Goal: Information Seeking & Learning: Learn about a topic

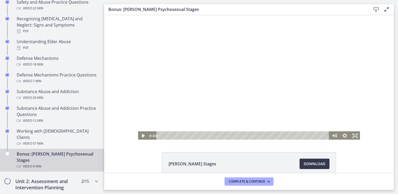
click at [242, 75] on div at bounding box center [248, 77] width 223 height 125
click at [352, 136] on icon "Fullscreen" at bounding box center [355, 135] width 10 height 9
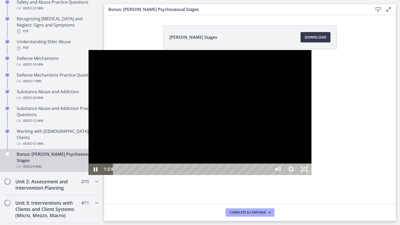
click at [311, 175] on div at bounding box center [200, 112] width 223 height 125
click at [311, 170] on div at bounding box center [200, 112] width 223 height 125
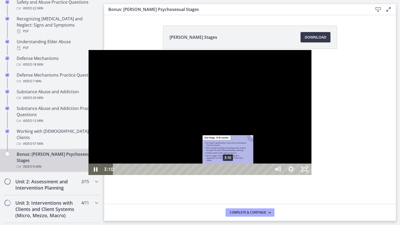
click at [140, 175] on div "3:10" at bounding box center [192, 168] width 149 height 11
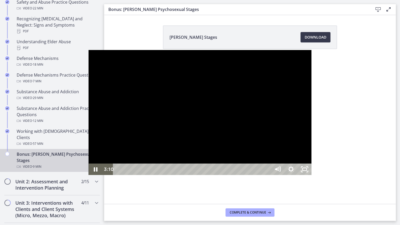
click at [190, 169] on div at bounding box center [200, 112] width 223 height 125
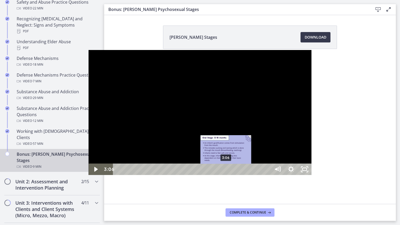
click at [137, 175] on div "3:06" at bounding box center [192, 168] width 149 height 11
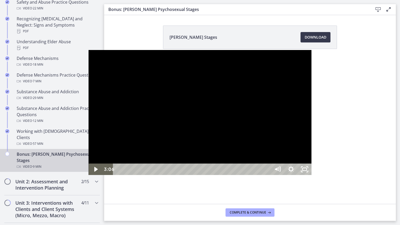
click at [219, 133] on div at bounding box center [200, 112] width 223 height 125
click at [311, 100] on div at bounding box center [200, 112] width 223 height 125
click at [311, 117] on div at bounding box center [200, 112] width 223 height 125
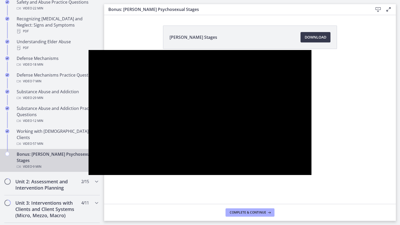
click at [311, 117] on div at bounding box center [200, 112] width 223 height 125
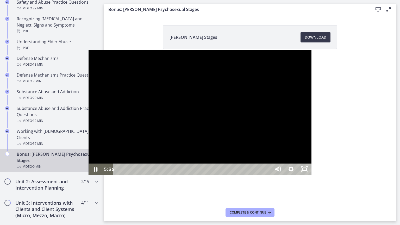
click at [311, 117] on div at bounding box center [200, 112] width 223 height 125
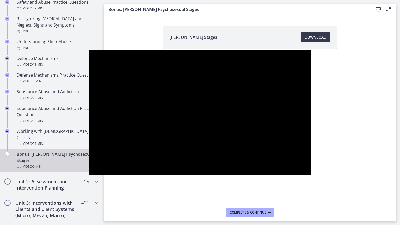
click at [311, 117] on div at bounding box center [200, 112] width 223 height 125
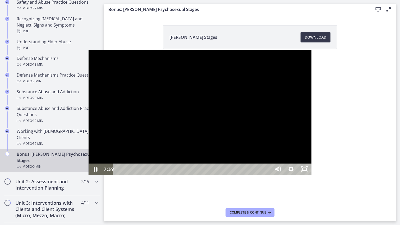
click at [267, 175] on div "7:39" at bounding box center [192, 168] width 149 height 11
click at [267, 175] on div "7:32" at bounding box center [192, 168] width 149 height 11
click at [267, 175] on div "7:26" at bounding box center [192, 168] width 149 height 11
click at [267, 175] on div "7:21" at bounding box center [192, 168] width 149 height 11
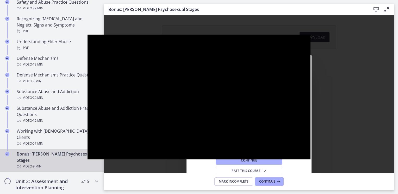
scroll to position [25, 0]
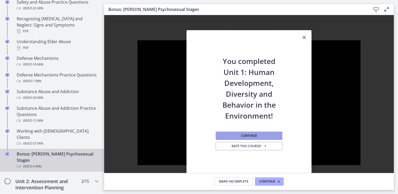
click at [246, 137] on span "Continue" at bounding box center [249, 136] width 16 height 4
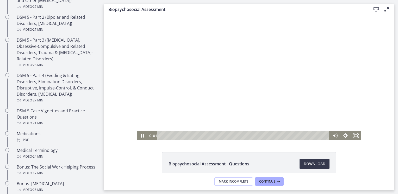
click at [251, 97] on div at bounding box center [249, 77] width 224 height 125
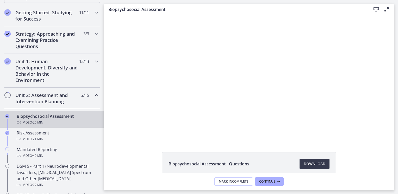
scroll to position [94, 0]
click at [84, 64] on span "13 / 13 Completed" at bounding box center [84, 62] width 10 height 6
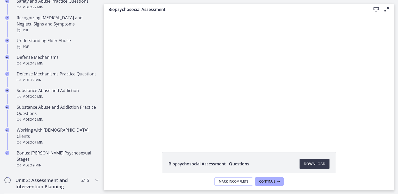
scroll to position [280, 0]
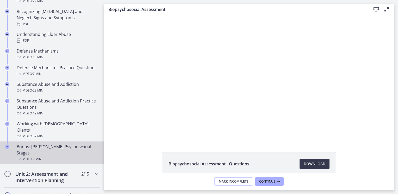
click at [49, 156] on div "Video · 9 min" at bounding box center [57, 159] width 81 height 6
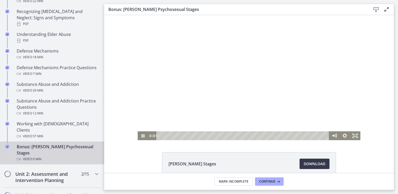
click at [247, 108] on div at bounding box center [248, 77] width 223 height 125
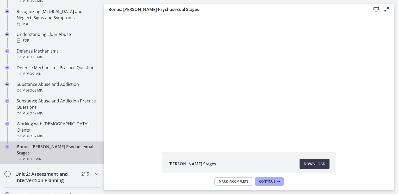
scroll to position [27, 0]
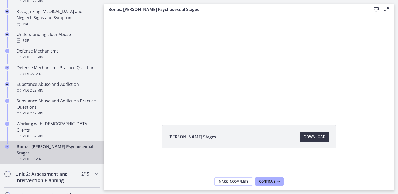
click at [308, 138] on span "Download Opens in a new window" at bounding box center [315, 137] width 22 height 6
click at [261, 183] on span "Continue" at bounding box center [267, 182] width 16 height 4
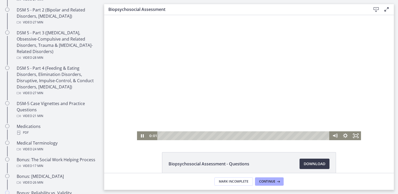
click at [268, 110] on div at bounding box center [249, 77] width 224 height 125
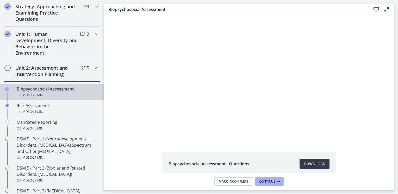
scroll to position [121, 0]
click at [84, 51] on div "Unit 1: Human Development, Diversity and Behavior in the Environment 13 / 13 Co…" at bounding box center [52, 44] width 96 height 34
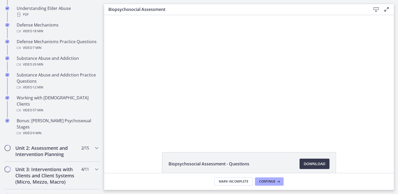
scroll to position [321, 0]
